Goal: Information Seeking & Learning: Learn about a topic

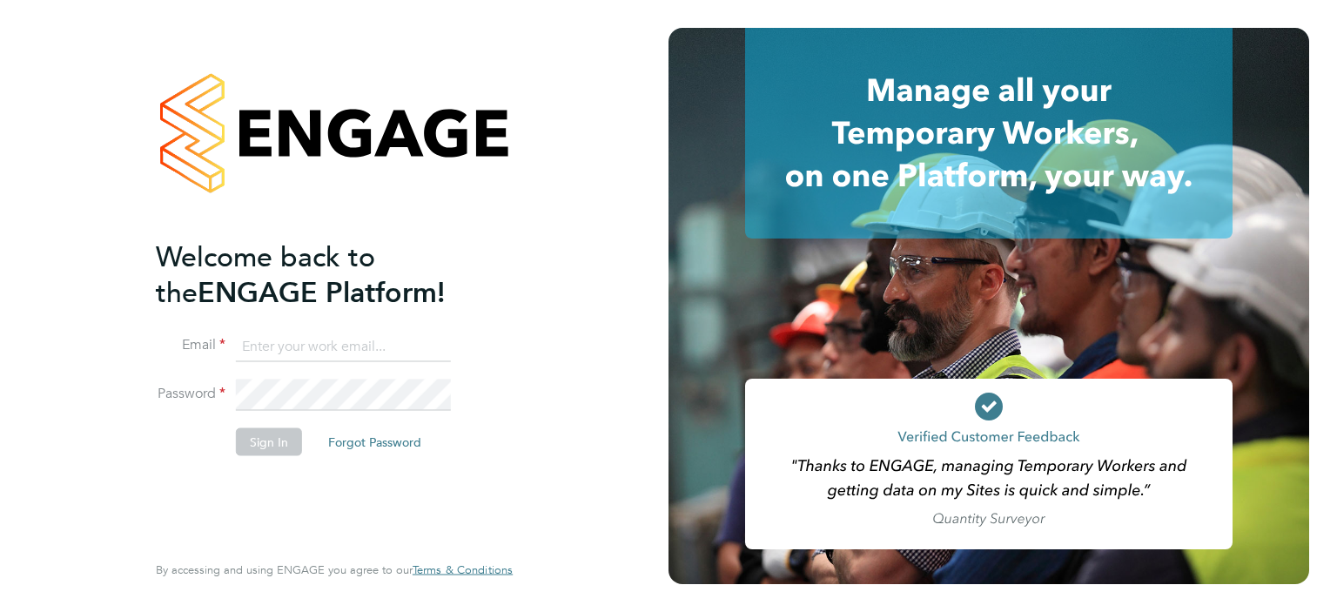
type input "[PERSON_NAME][EMAIL_ADDRESS][PERSON_NAME][DOMAIN_NAME]"
click at [258, 438] on button "Sign In" at bounding box center [269, 441] width 66 height 28
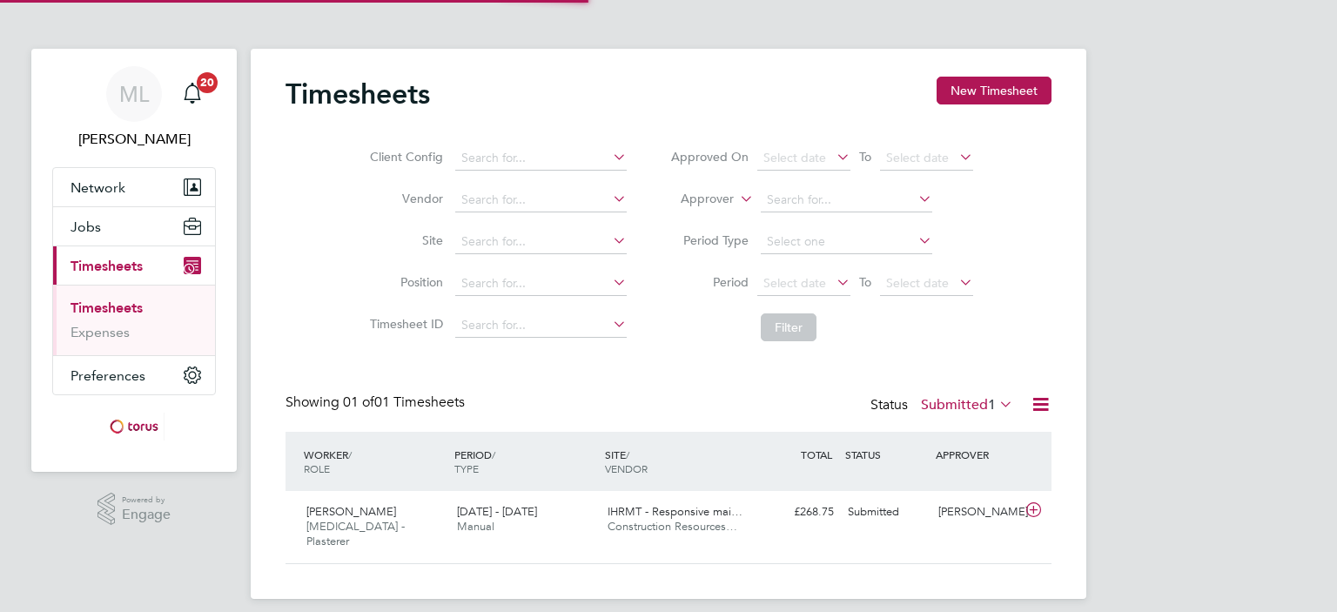
scroll to position [44, 151]
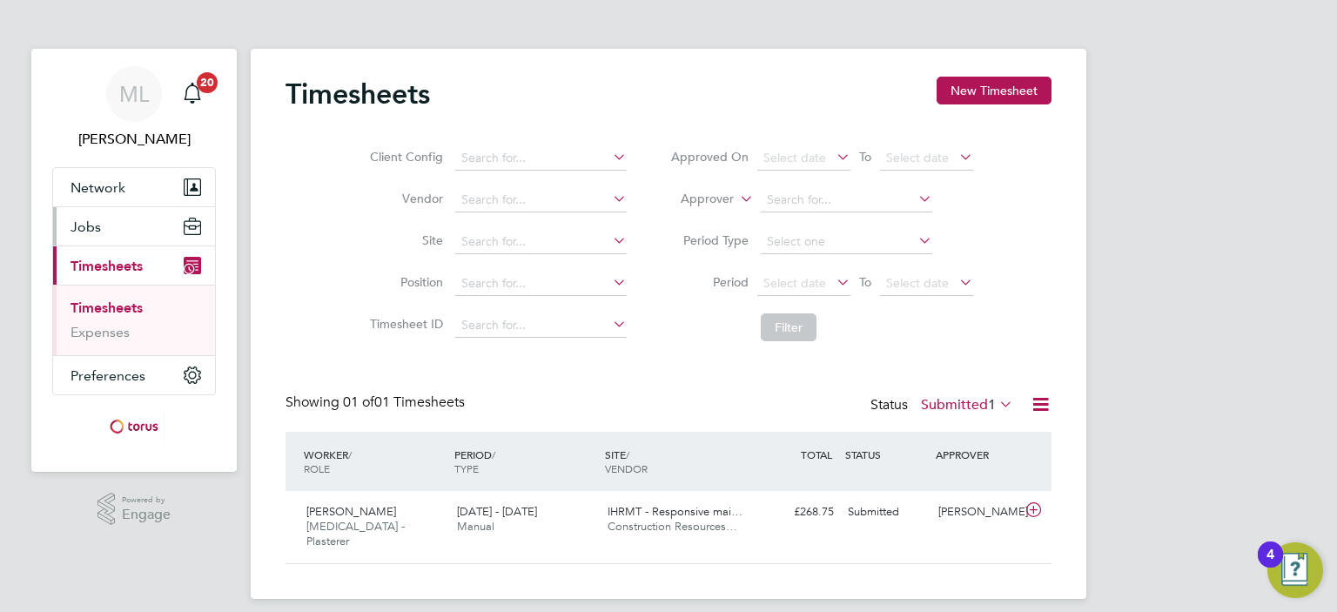
click at [89, 233] on span "Jobs" at bounding box center [86, 226] width 30 height 17
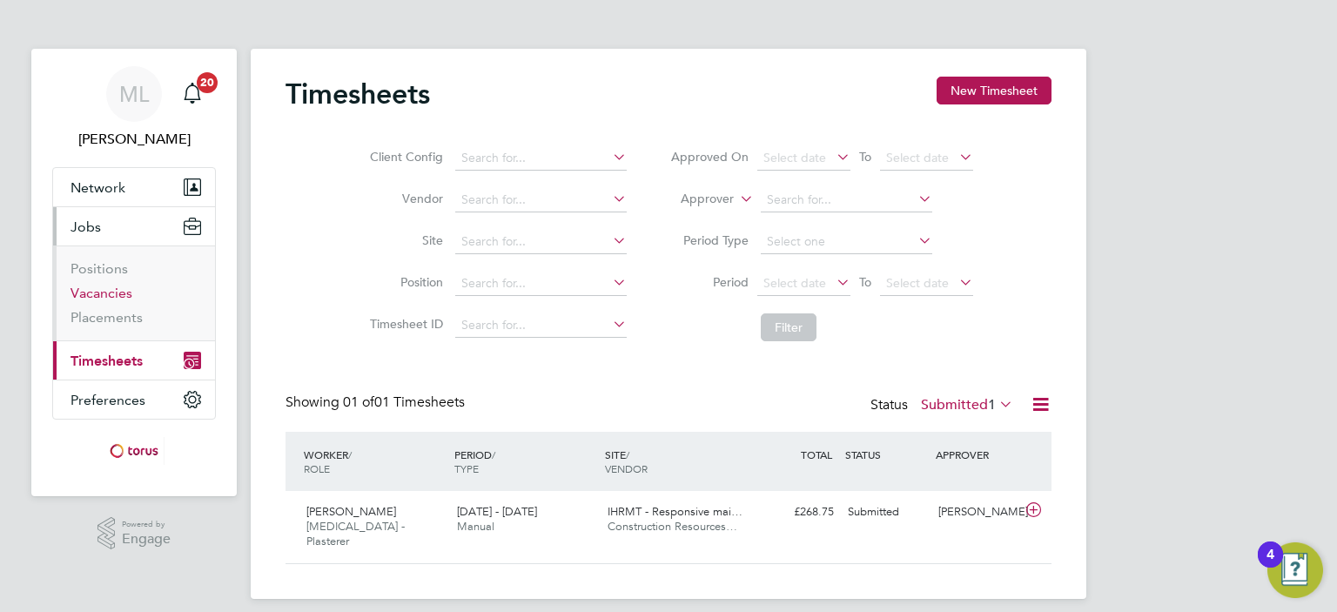
click at [101, 295] on link "Vacancies" at bounding box center [102, 293] width 62 height 17
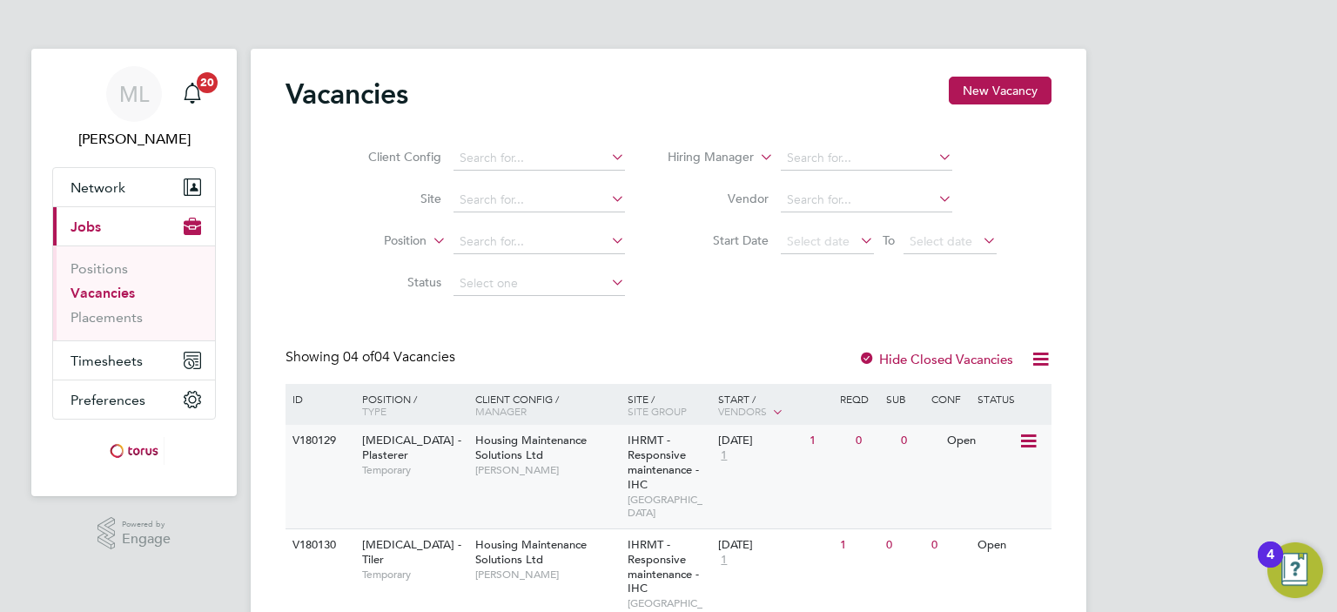
click at [501, 445] on span "Housing Maintenance Solutions Ltd" at bounding box center [530, 448] width 111 height 30
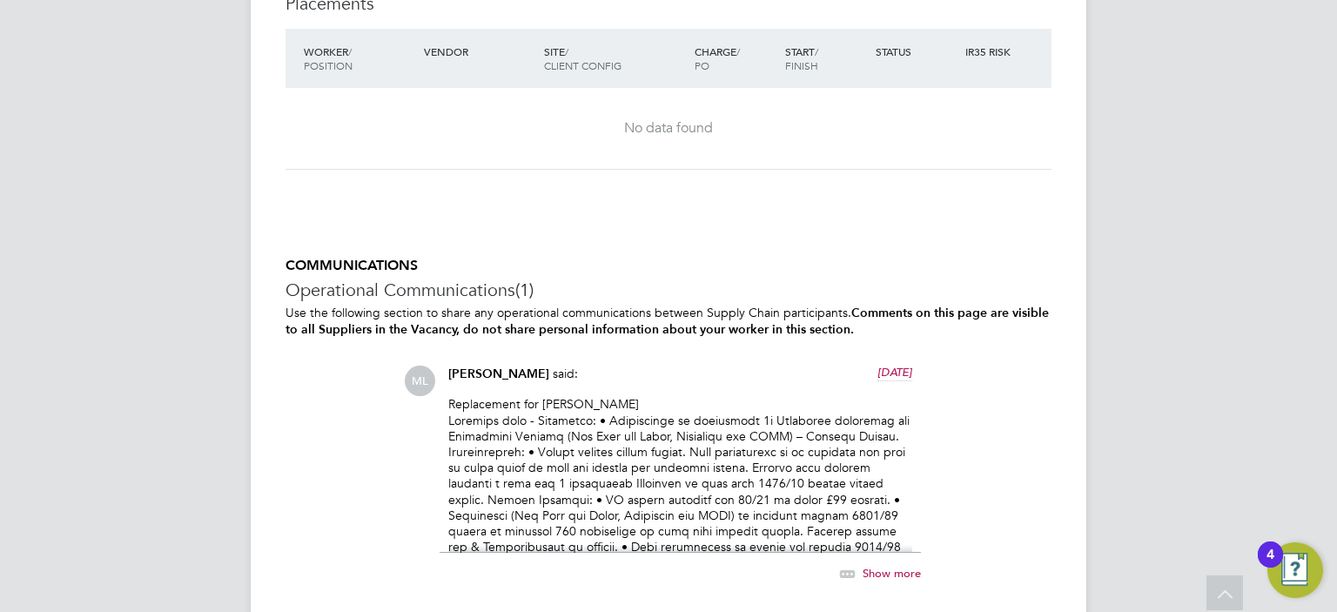
scroll to position [1654, 0]
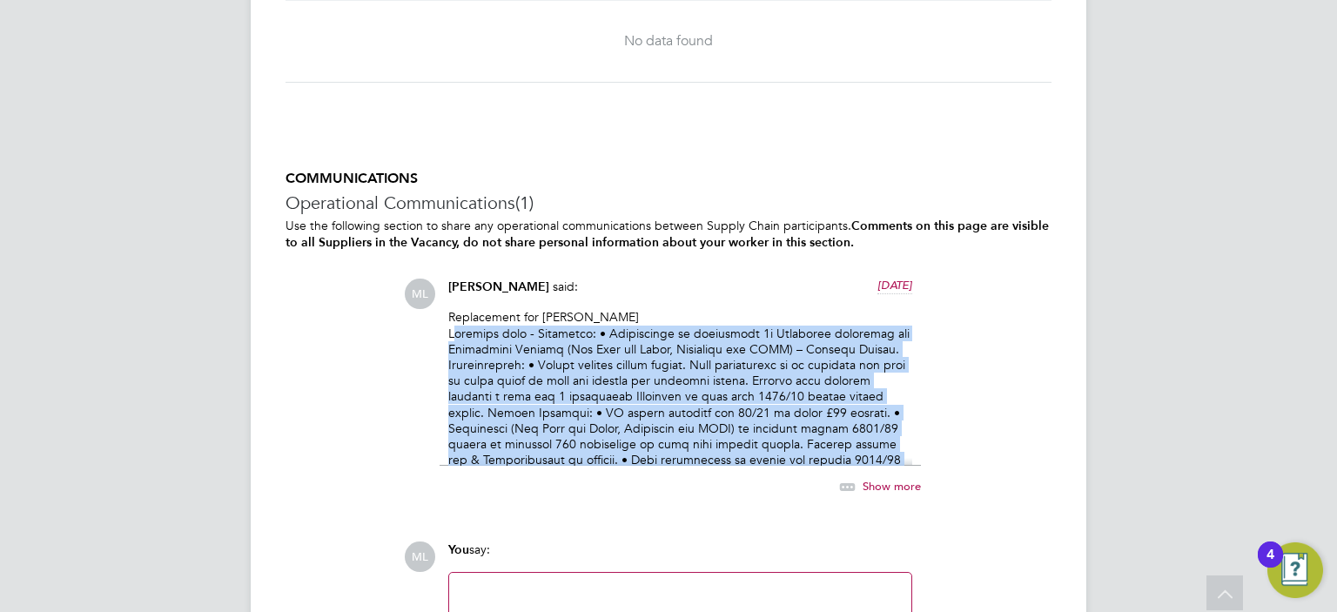
drag, startPoint x: 448, startPoint y: 327, endPoint x: 904, endPoint y: 459, distance: 474.7
click at [904, 459] on p "Replacement for Lee McCammon" at bounding box center [680, 467] width 464 height 317
click at [885, 485] on span "Show more" at bounding box center [892, 486] width 58 height 15
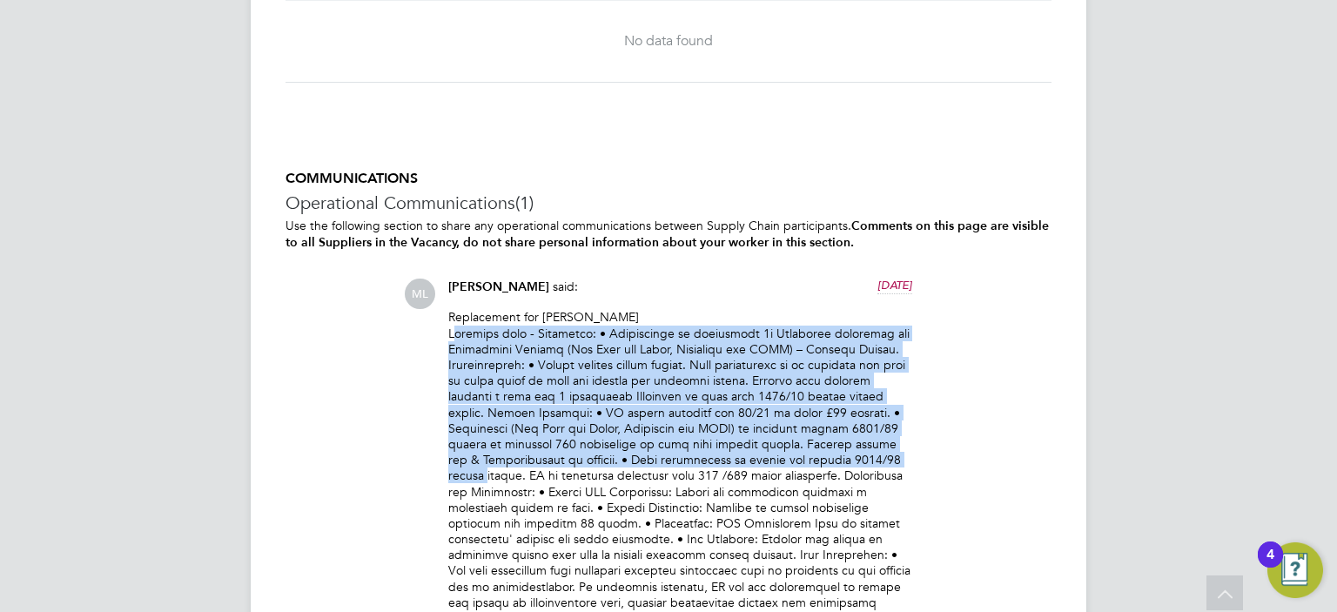
click at [451, 326] on p "Replacement for Lee McCammon" at bounding box center [680, 467] width 464 height 317
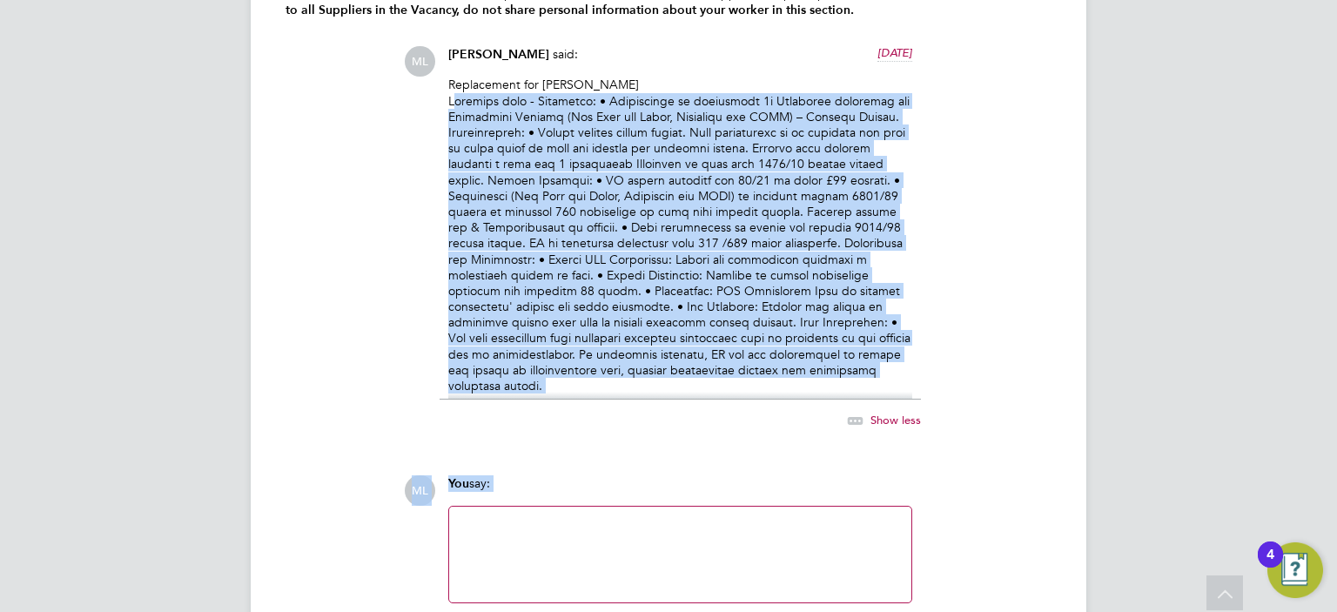
scroll to position [1913, 0]
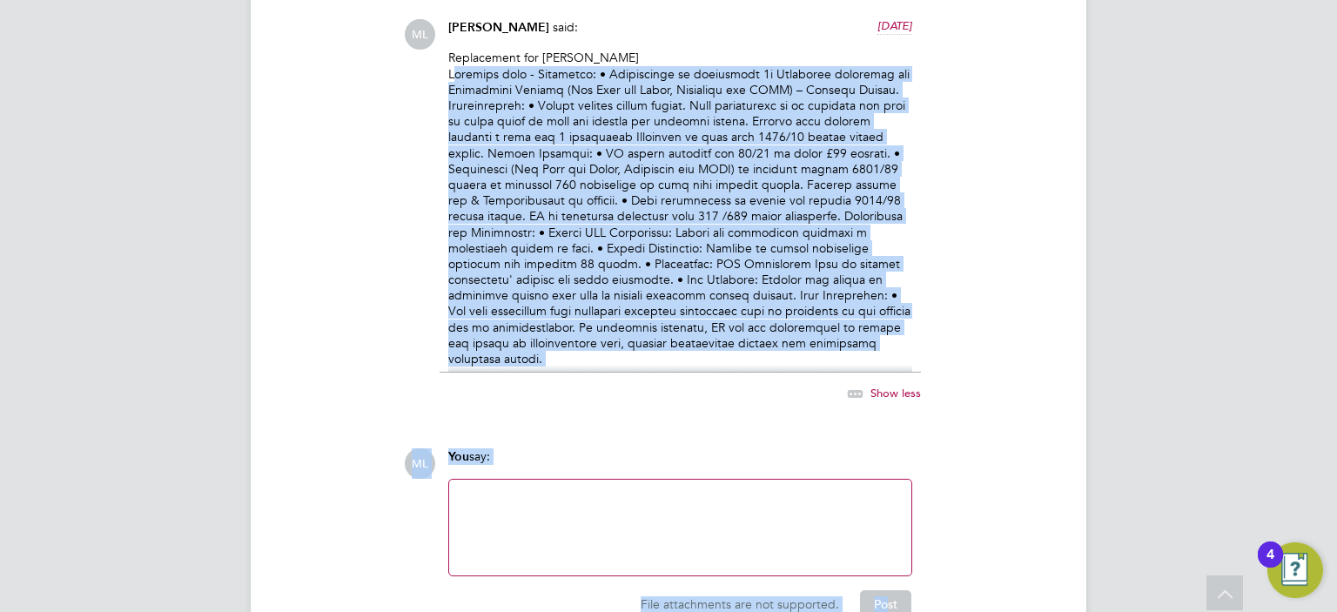
drag, startPoint x: 449, startPoint y: 327, endPoint x: 896, endPoint y: 345, distance: 446.9
click at [896, 345] on p "Replacement for Lee McCammon" at bounding box center [680, 208] width 464 height 317
copy p "Business case - Objective: • Recruitment of additional 1x Plasterer operative f…"
